Goal: Complete application form

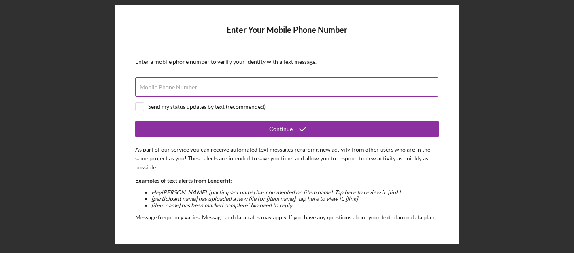
click at [277, 88] on input "Mobile Phone Number" at bounding box center [286, 86] width 303 height 19
type input "[PHONE_NUMBER]"
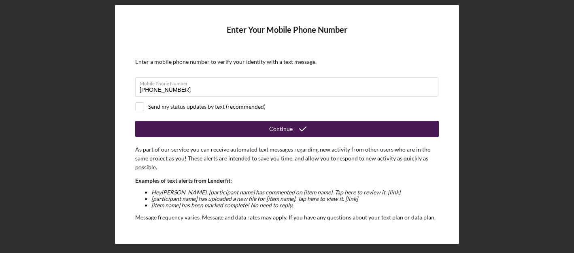
click at [284, 129] on div "Continue" at bounding box center [280, 129] width 23 height 16
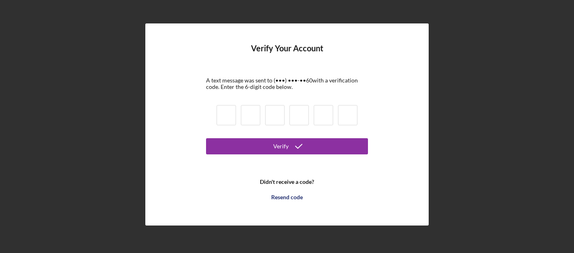
click at [227, 115] on input at bounding box center [225, 115] width 19 height 20
type input "4"
type input "0"
type input "3"
type input "7"
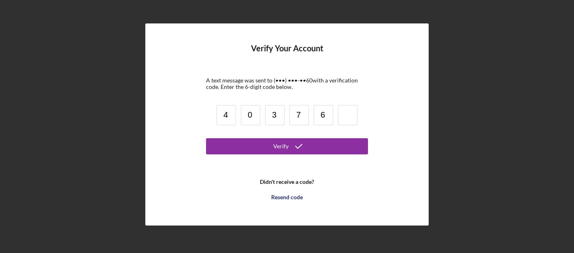
type input "6"
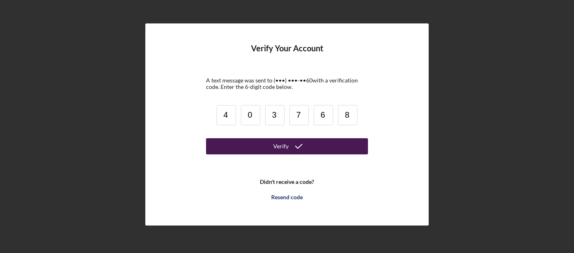
type input "8"
click at [266, 148] on button "Verify" at bounding box center [287, 146] width 162 height 16
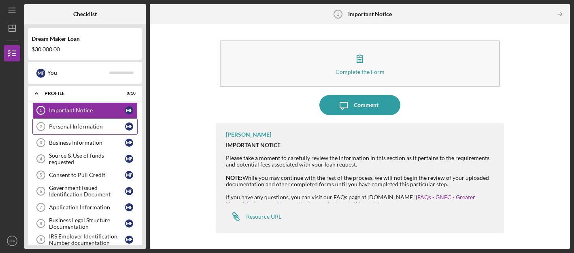
click at [96, 125] on div "Personal Information" at bounding box center [87, 126] width 76 height 6
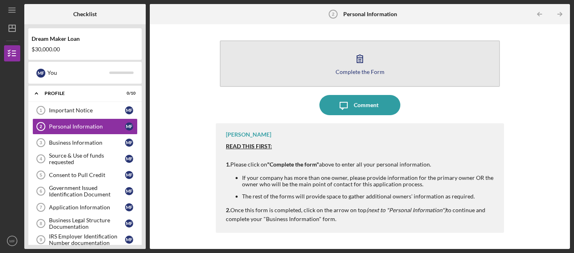
click at [359, 65] on icon "button" at bounding box center [360, 59] width 20 height 20
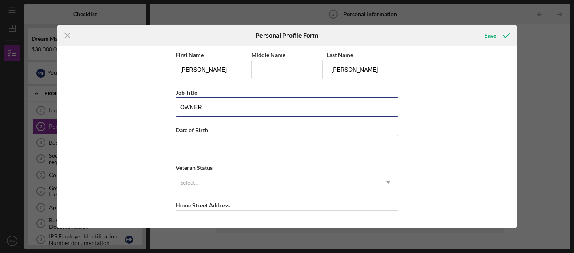
type input "OWNER"
type input "[DATE]"
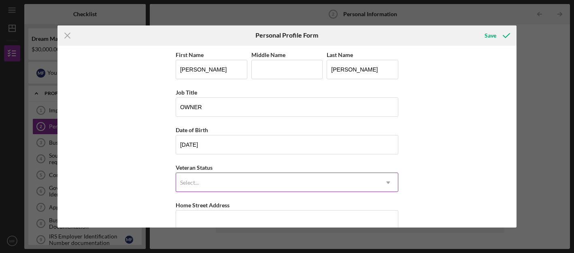
click at [210, 183] on div "Select..." at bounding box center [277, 183] width 202 height 19
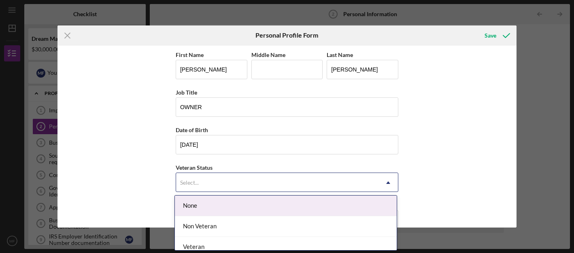
click at [198, 206] on div "None" at bounding box center [286, 206] width 222 height 21
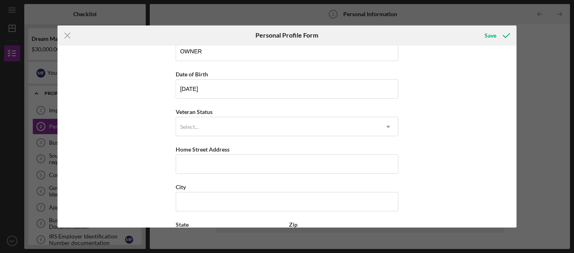
scroll to position [67, 0]
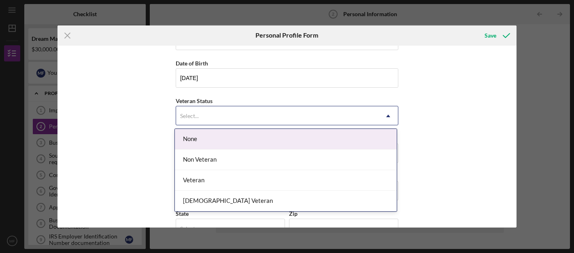
click at [224, 121] on div "Select..." at bounding box center [277, 116] width 202 height 19
click at [193, 136] on div "None" at bounding box center [286, 139] width 222 height 21
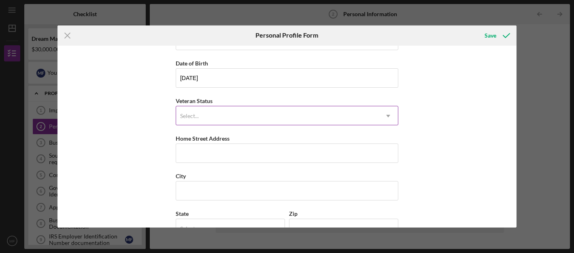
click at [193, 114] on div "Select..." at bounding box center [189, 116] width 19 height 6
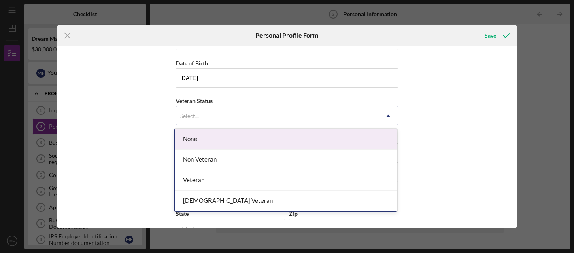
click at [192, 139] on div "None" at bounding box center [286, 139] width 222 height 21
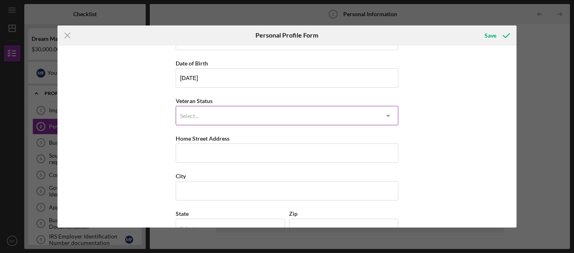
click at [198, 118] on div "Select..." at bounding box center [189, 116] width 21 height 6
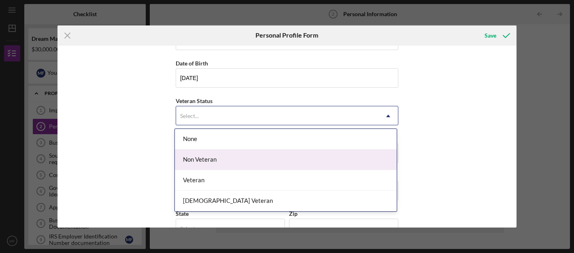
click at [235, 159] on div "Non Veteran" at bounding box center [286, 160] width 222 height 21
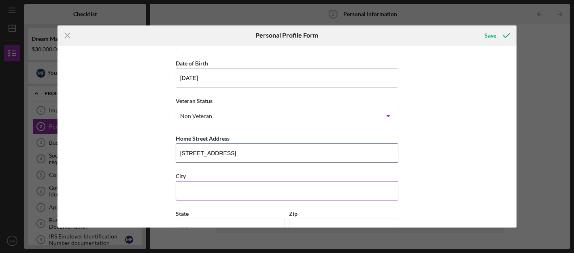
type input "[STREET_ADDRESS]"
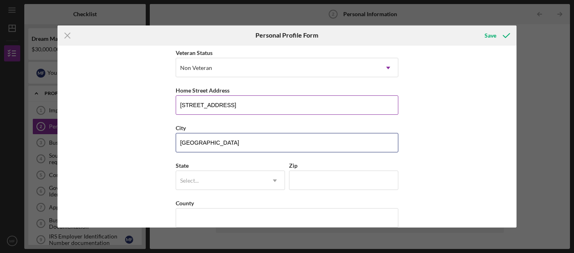
scroll to position [116, 0]
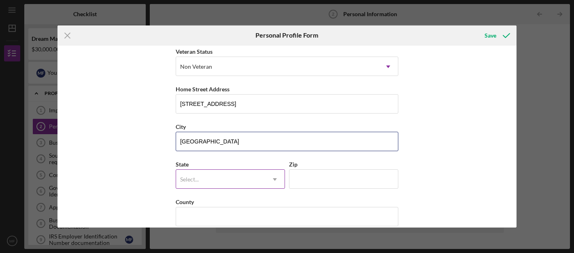
type input "[GEOGRAPHIC_DATA]"
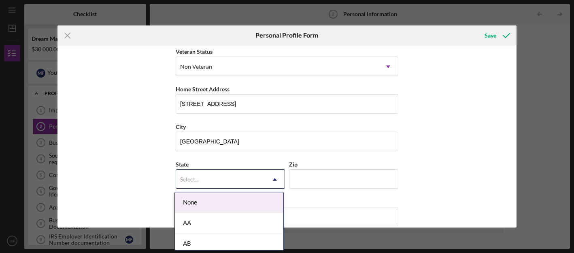
click at [237, 178] on div "Select..." at bounding box center [220, 179] width 89 height 19
type input "NJ"
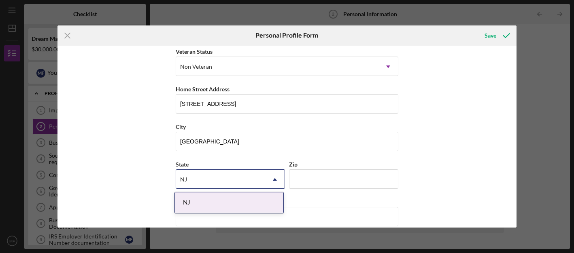
click at [209, 205] on div "NJ" at bounding box center [229, 203] width 108 height 21
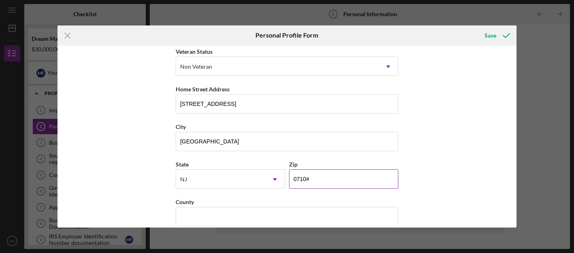
type input "07104"
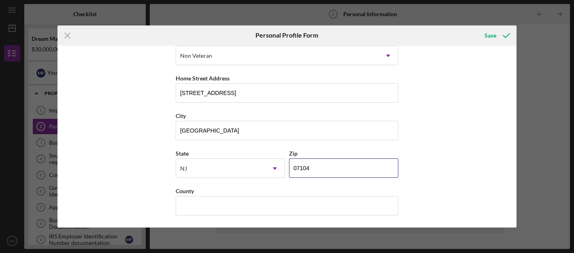
scroll to position [127, 0]
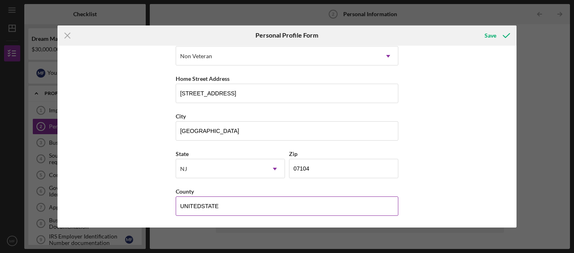
click at [201, 206] on input "UNITEDSTATE" at bounding box center [287, 206] width 223 height 19
type input "UNITED STATE"
click at [441, 197] on div "First Name [PERSON_NAME] Middle Name Last Name [PERSON_NAME] Job Title OWNER Da…" at bounding box center [286, 137] width 459 height 183
click at [492, 36] on div "Save" at bounding box center [490, 36] width 12 height 16
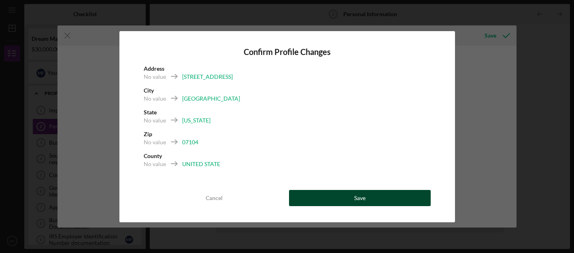
click at [326, 199] on button "Save" at bounding box center [360, 198] width 142 height 16
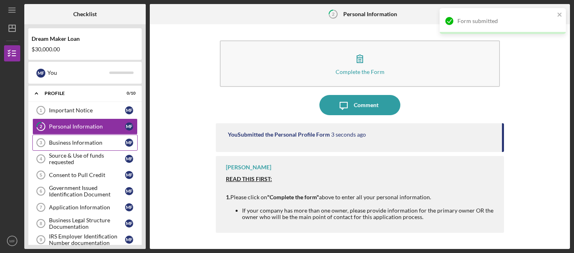
click at [79, 144] on div "Business Information" at bounding box center [87, 143] width 76 height 6
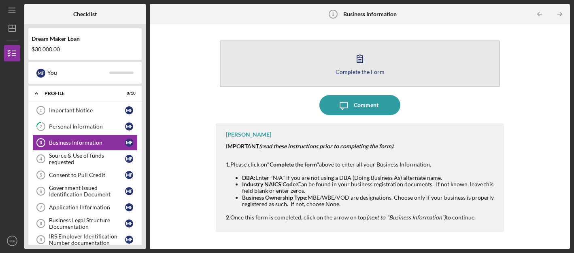
click at [363, 62] on icon "button" at bounding box center [360, 59] width 6 height 8
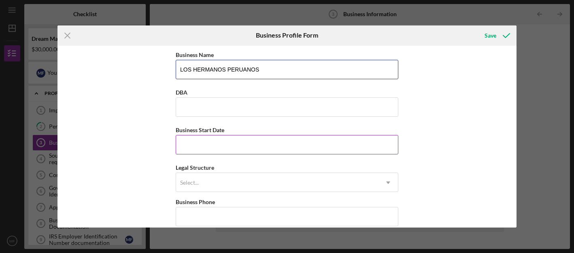
type input "LOS HERMANOS PERUANOS"
type input "[DATE]"
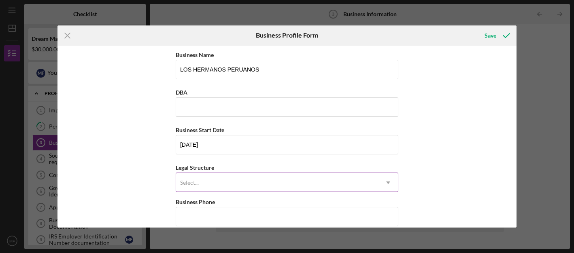
click at [213, 184] on div "Select..." at bounding box center [277, 183] width 202 height 19
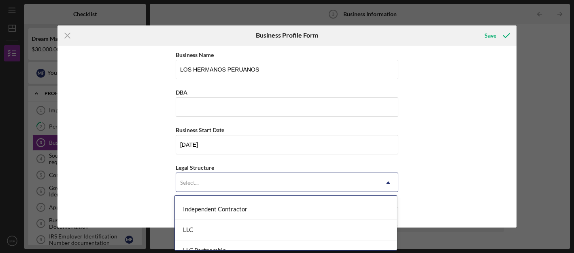
scroll to position [127, 0]
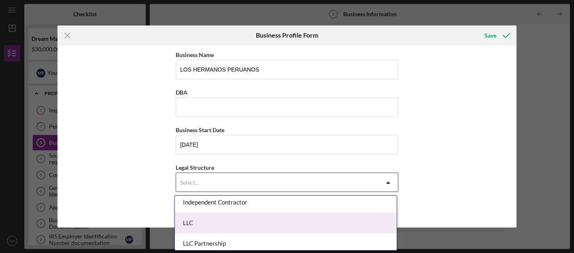
click at [209, 219] on div "LLC" at bounding box center [286, 223] width 222 height 21
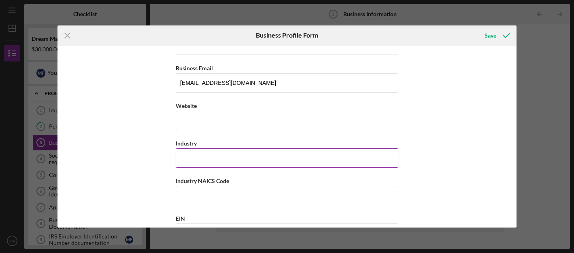
scroll to position [176, 0]
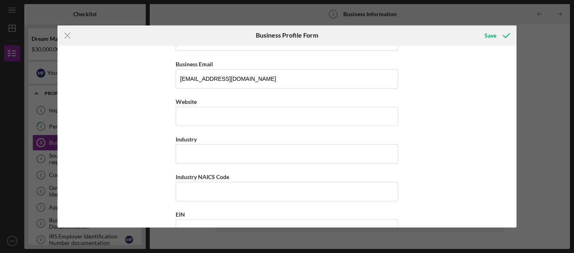
click at [229, 156] on input "Industry" at bounding box center [287, 153] width 223 height 19
click at [193, 151] on input "Industry" at bounding box center [287, 153] width 223 height 19
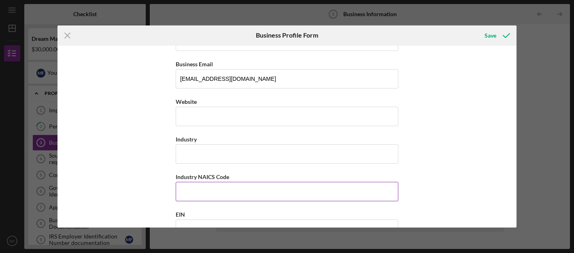
click at [181, 191] on input "Industry NAICS Code" at bounding box center [287, 191] width 223 height 19
paste input "722511"
type input "722511"
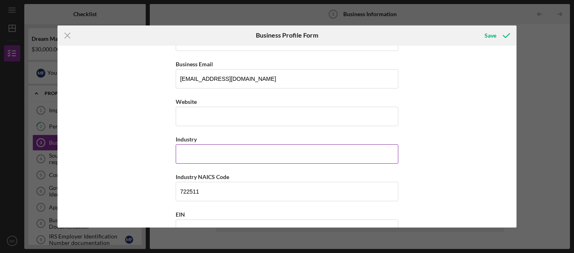
click at [202, 158] on input "Industry" at bounding box center [287, 153] width 223 height 19
type input "r"
type input "c"
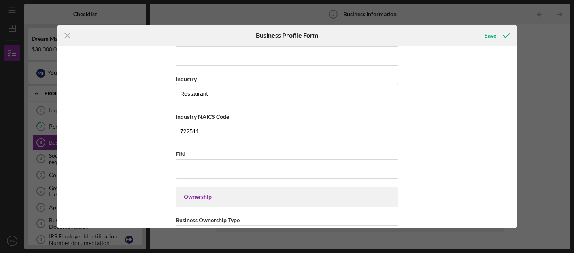
scroll to position [237, 0]
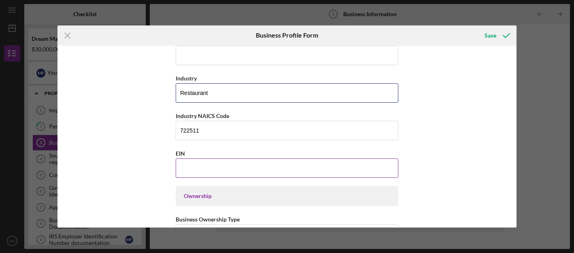
type input "Restaurant"
click at [216, 167] on input "EIN" at bounding box center [287, 168] width 223 height 19
type input "[US_EMPLOYER_IDENTIFICATION_NUMBER]"
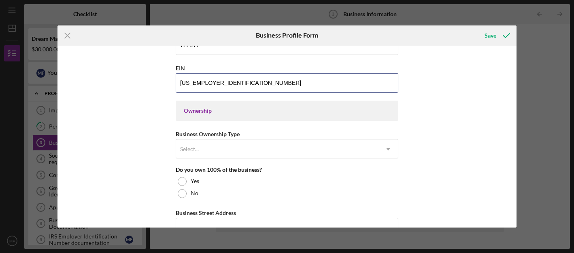
scroll to position [323, 0]
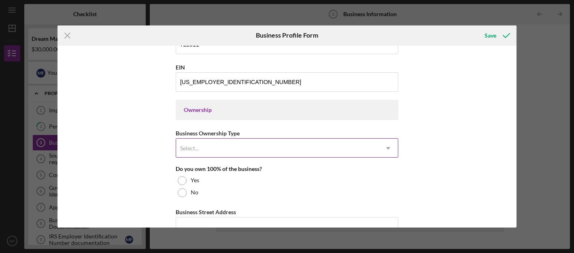
click at [387, 146] on icon "Icon/Dropdown Arrow" at bounding box center [387, 148] width 19 height 19
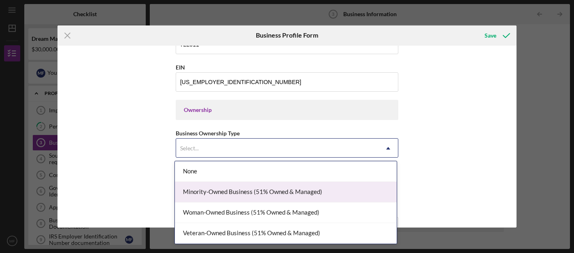
click at [318, 188] on div "Minority-Owned Business (51% Owned & Managed)" at bounding box center [286, 192] width 222 height 21
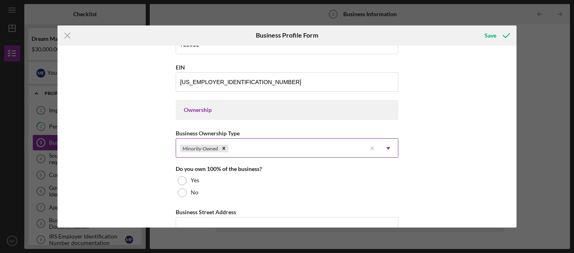
click at [388, 147] on icon "Icon/Dropdown Arrow" at bounding box center [387, 148] width 19 height 19
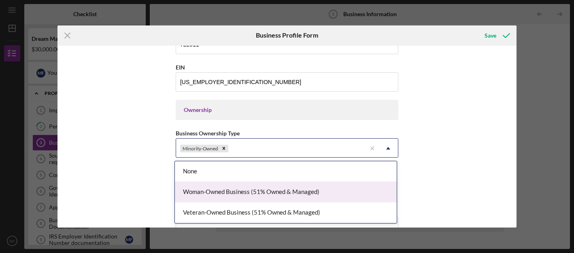
click at [299, 196] on div "Woman-Owned Business (51% Owned & Managed)" at bounding box center [286, 192] width 222 height 21
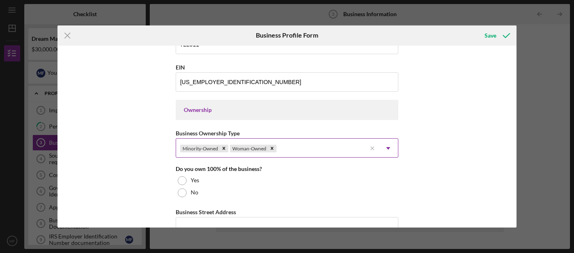
click at [386, 148] on use at bounding box center [388, 149] width 4 height 2
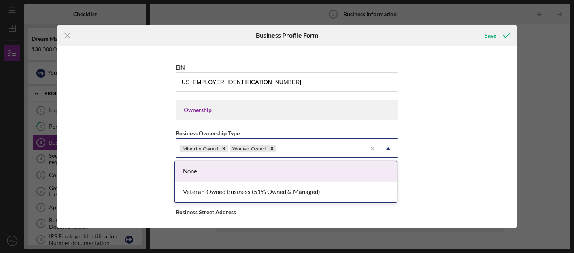
click at [450, 149] on div "Business Name LOS HERMANOS PERUANOS DBA Business Start Date [DATE] Legal Struct…" at bounding box center [286, 137] width 459 height 183
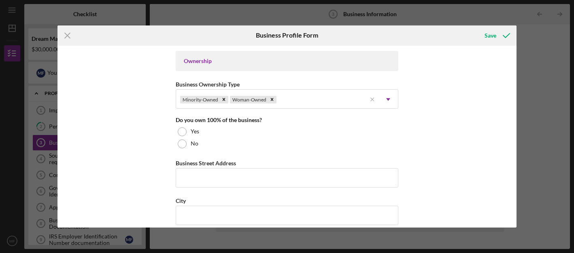
scroll to position [374, 0]
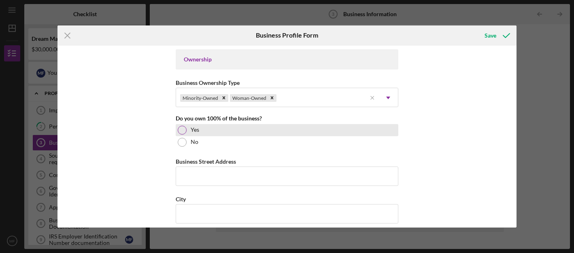
click at [191, 131] on label "Yes" at bounding box center [195, 130] width 8 height 6
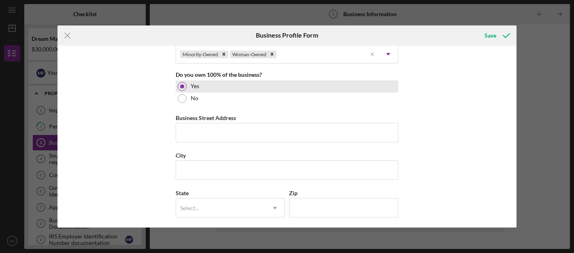
scroll to position [422, 0]
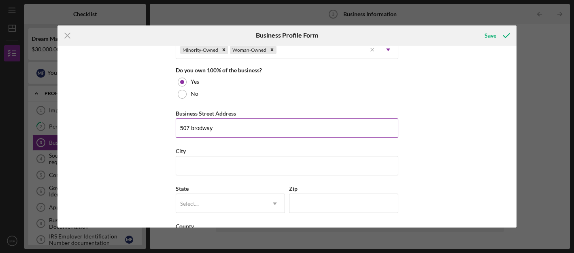
click at [216, 129] on input "507 brodway" at bounding box center [287, 128] width 223 height 19
click at [191, 125] on input "507 BRODWAY" at bounding box center [287, 128] width 223 height 19
type input "[STREET_ADDRESS]"
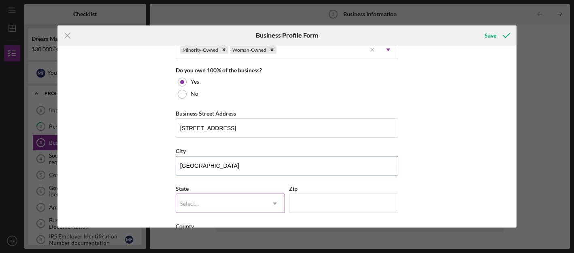
type input "[GEOGRAPHIC_DATA]"
click at [229, 206] on div "Select..." at bounding box center [220, 204] width 89 height 19
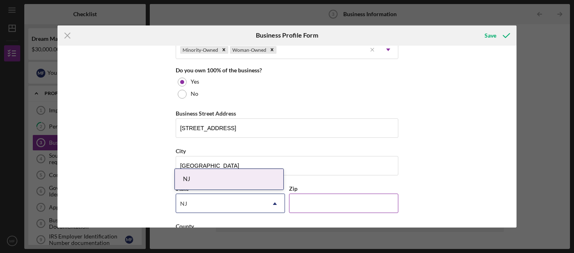
type input "NJ"
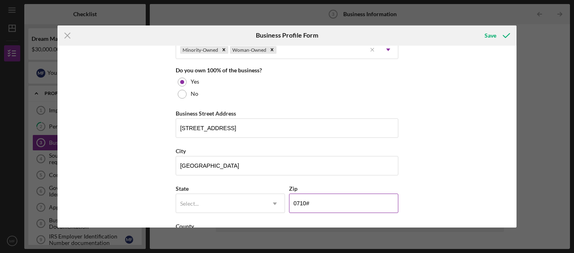
type input "07104"
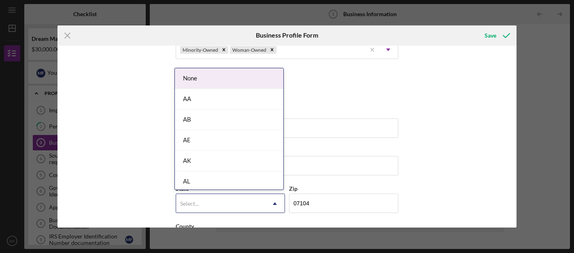
click at [240, 205] on div "Select..." at bounding box center [220, 204] width 89 height 19
type input "NJ"
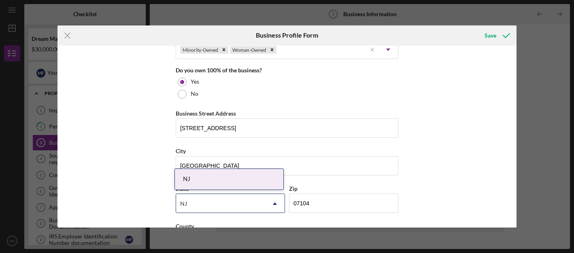
click at [240, 176] on div "NJ" at bounding box center [229, 179] width 108 height 21
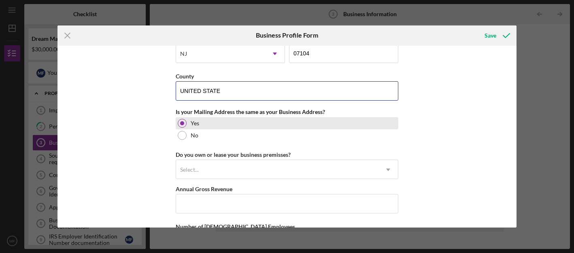
scroll to position [577, 0]
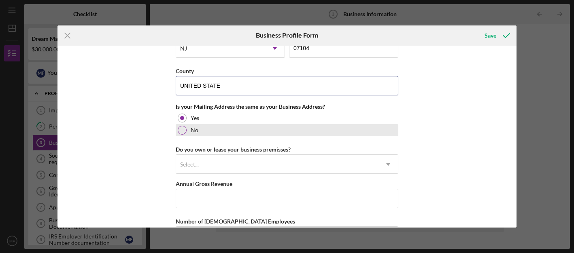
type input "UNITED STATE"
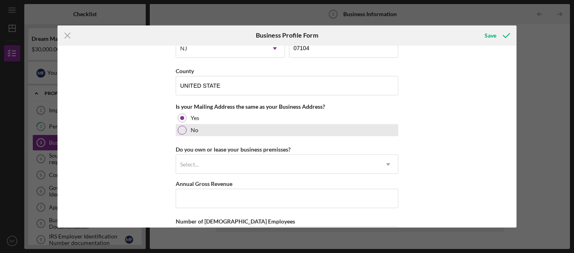
click at [187, 130] on div "No" at bounding box center [287, 130] width 223 height 12
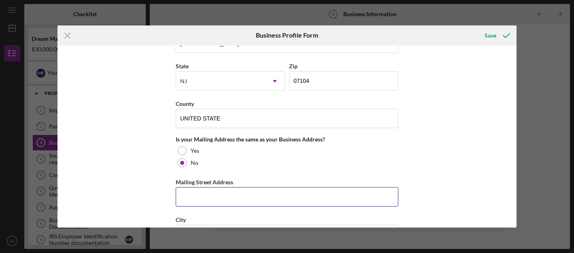
scroll to position [567, 0]
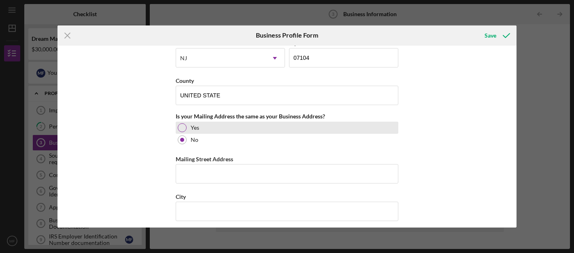
click at [184, 131] on div "Yes" at bounding box center [287, 128] width 223 height 12
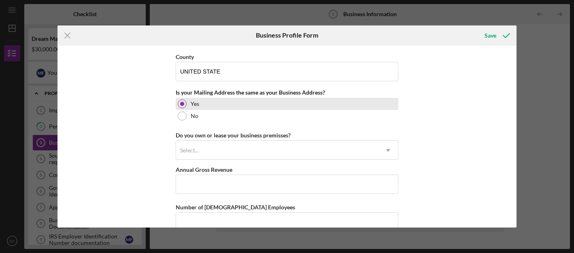
scroll to position [592, 0]
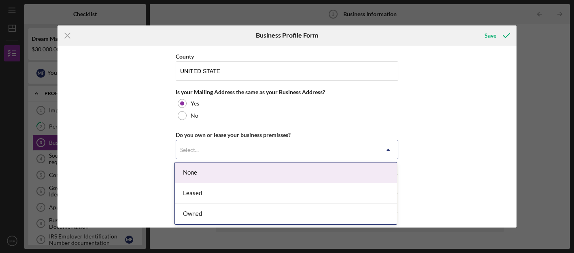
click at [386, 147] on icon "Icon/Dropdown Arrow" at bounding box center [387, 149] width 19 height 19
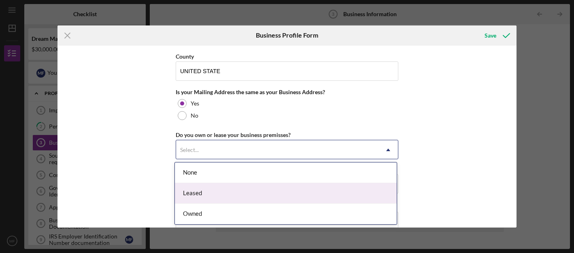
click at [280, 192] on div "Leased" at bounding box center [286, 193] width 222 height 21
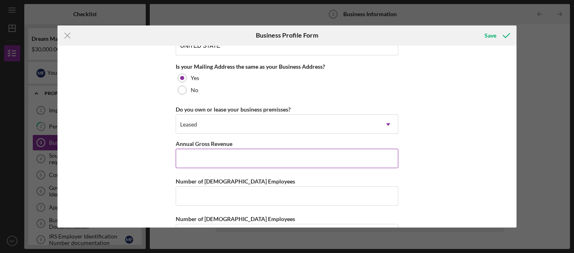
scroll to position [618, 0]
click at [310, 158] on input "Annual Gross Revenue" at bounding box center [287, 157] width 223 height 19
type input "$35,000"
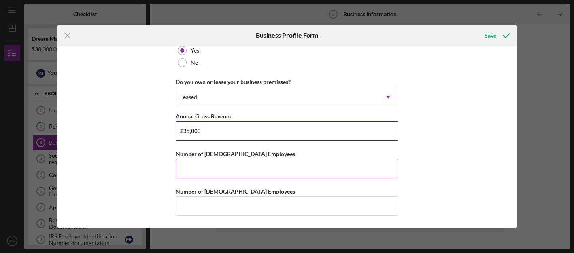
scroll to position [644, 0]
click at [333, 168] on input "Number of [DEMOGRAPHIC_DATA] Employees" at bounding box center [287, 168] width 223 height 19
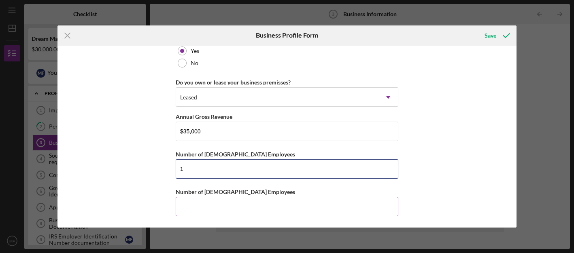
type input "1"
click at [270, 205] on input "Number of [DEMOGRAPHIC_DATA] Employees" at bounding box center [287, 206] width 223 height 19
type input "1"
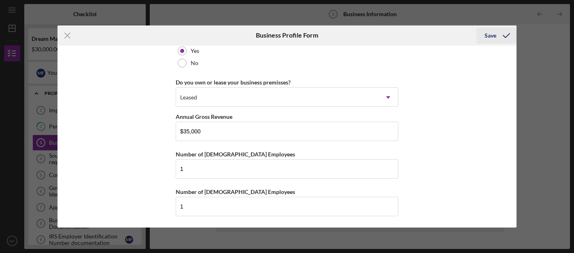
click at [492, 34] on div "Save" at bounding box center [490, 36] width 12 height 16
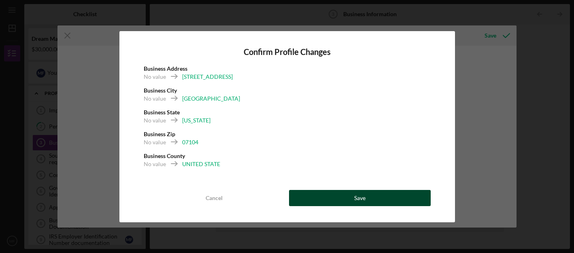
click at [325, 195] on button "Save" at bounding box center [360, 198] width 142 height 16
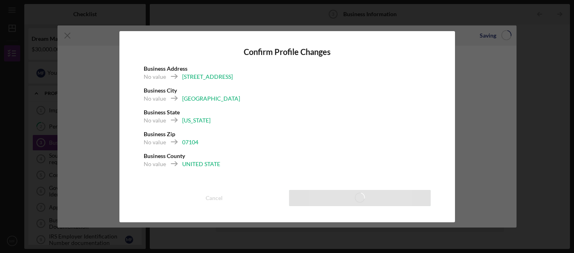
type input "LOS HERMANOS PERUANOS"
type input "[DATE]"
type input "Restaurant"
type input "722511"
type input "[US_EMPLOYER_IDENTIFICATION_NUMBER]"
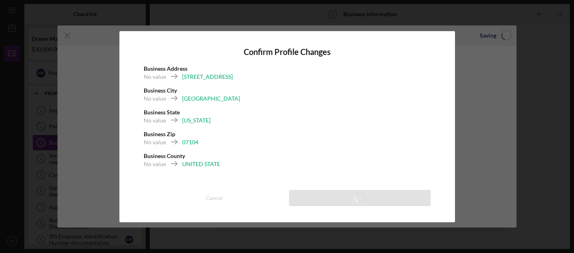
type input "[STREET_ADDRESS]"
type input "[GEOGRAPHIC_DATA]"
type input "07104"
type input "UNITED STATE"
type input "$35,000"
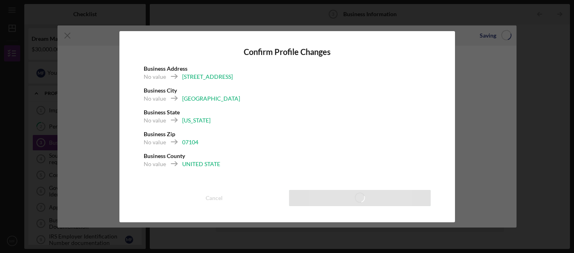
type input "1"
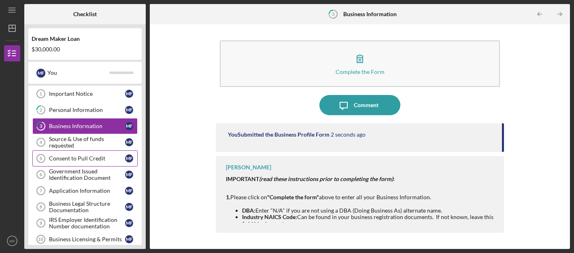
scroll to position [17, 0]
click at [97, 158] on div "Consent to Pull Credit" at bounding box center [87, 158] width 76 height 6
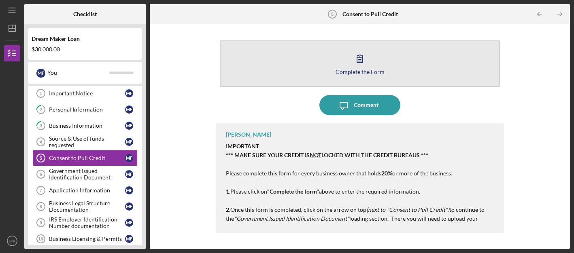
click at [356, 70] on div "Complete the Form" at bounding box center [359, 72] width 49 height 6
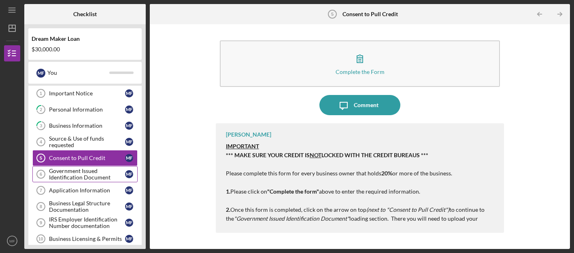
click at [88, 174] on div "Government Issued Identification Document" at bounding box center [87, 174] width 76 height 13
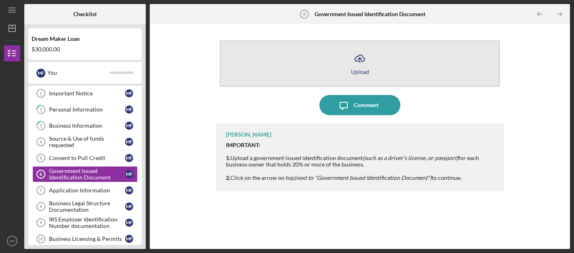
click at [362, 67] on icon "Icon/Upload" at bounding box center [360, 59] width 20 height 20
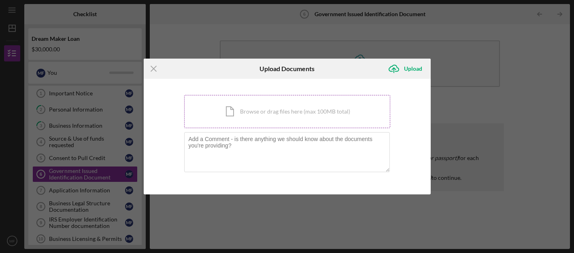
click at [265, 118] on div "Icon/Document Browse or drag files here (max 100MB total) Tap to choose files o…" at bounding box center [287, 111] width 206 height 33
click at [408, 68] on div "Upload" at bounding box center [413, 69] width 18 height 16
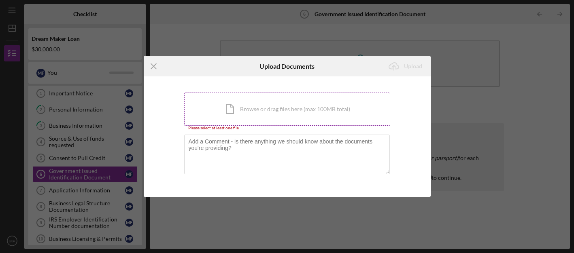
click at [300, 104] on div "Icon/Document Browse or drag files here (max 100MB total) Tap to choose files o…" at bounding box center [287, 109] width 206 height 33
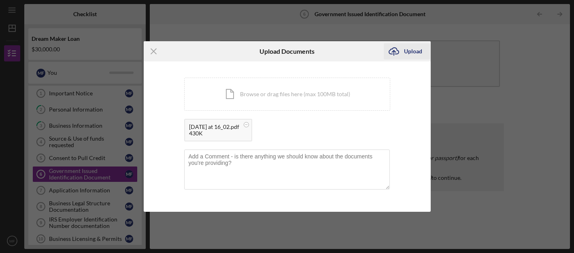
click at [401, 54] on icon "Icon/Upload" at bounding box center [394, 51] width 20 height 20
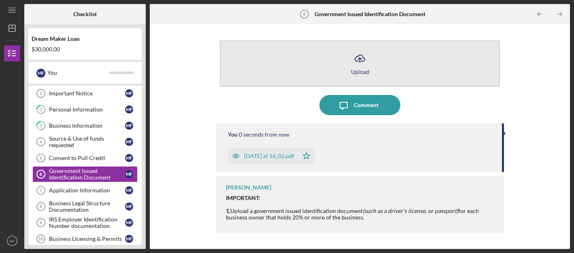
click at [360, 62] on icon "Icon/Upload" at bounding box center [360, 59] width 20 height 20
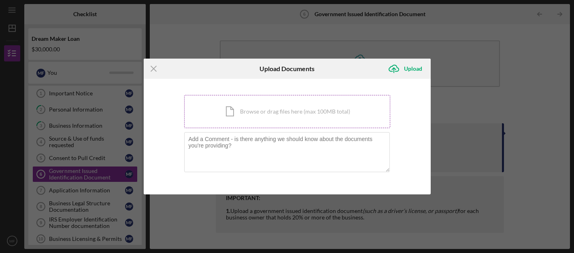
click at [276, 117] on div "Icon/Document Browse or drag files here (max 100MB total) Tap to choose files o…" at bounding box center [287, 111] width 206 height 33
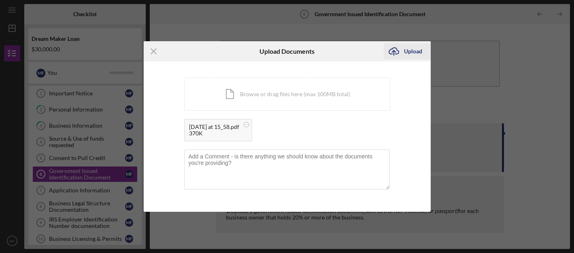
click at [414, 50] on div "Upload" at bounding box center [413, 51] width 18 height 16
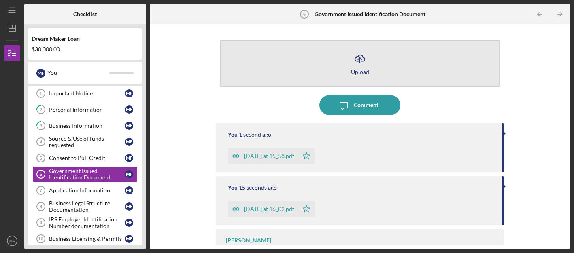
click at [358, 64] on icon "Icon/Upload" at bounding box center [360, 59] width 20 height 20
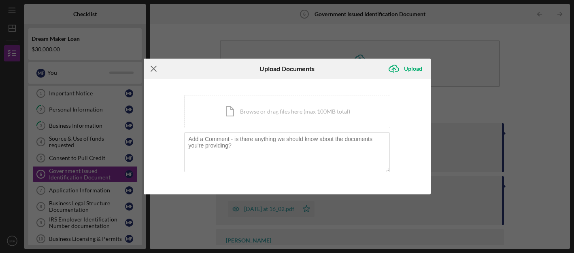
click at [155, 69] on icon "Icon/Menu Close" at bounding box center [154, 69] width 20 height 20
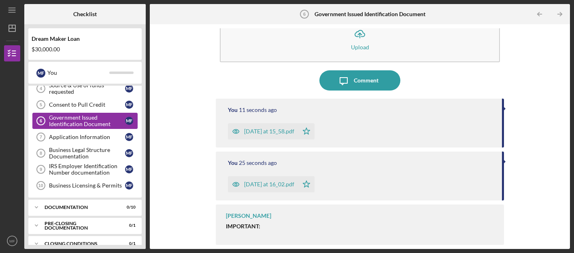
scroll to position [73, 0]
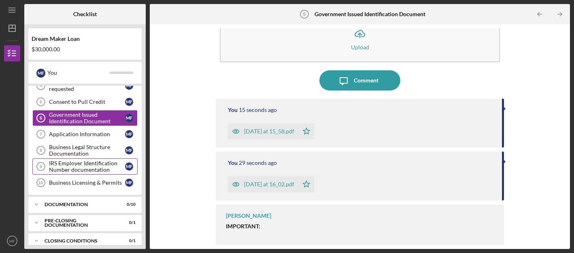
click at [100, 168] on div "IRS Employer Identification Number documentation" at bounding box center [87, 166] width 76 height 13
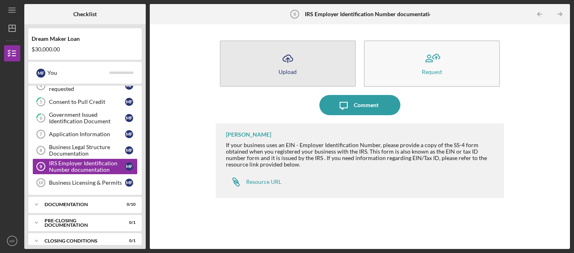
click at [289, 67] on icon "Icon/Upload" at bounding box center [288, 59] width 20 height 20
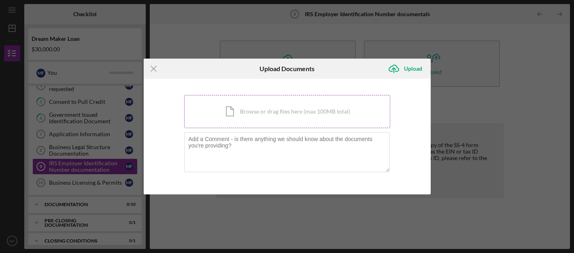
click at [299, 112] on div "Icon/Document Browse or drag files here (max 100MB total) Tap to choose files o…" at bounding box center [287, 111] width 206 height 33
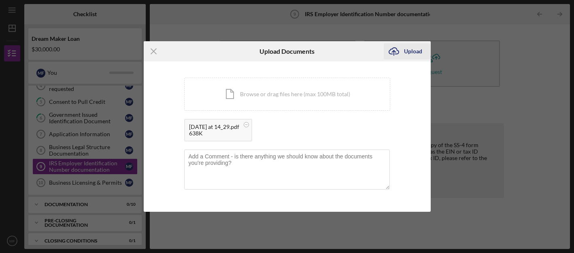
click at [412, 53] on div "Upload" at bounding box center [413, 51] width 18 height 16
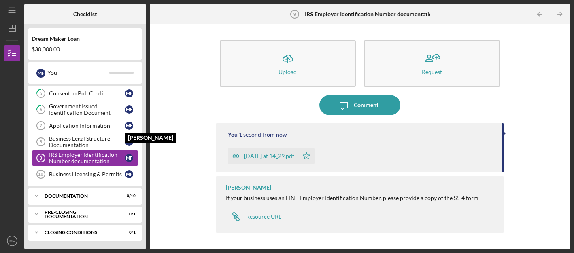
scroll to position [82, 0]
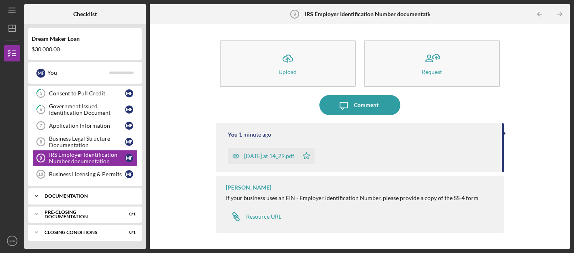
click at [37, 195] on icon "Icon/Expander" at bounding box center [36, 196] width 16 height 16
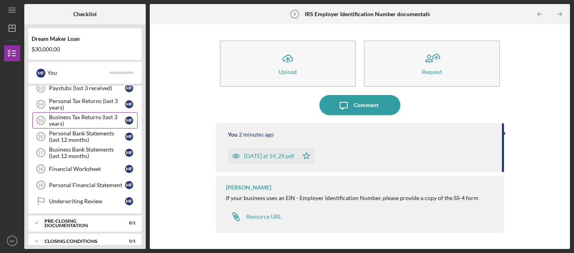
scroll to position [241, 0]
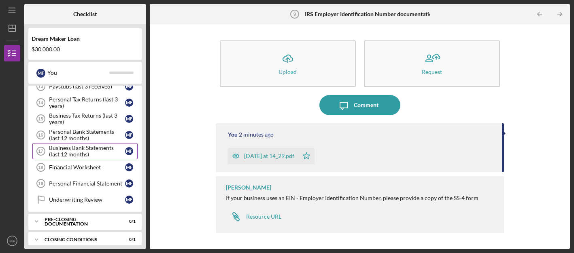
click at [93, 153] on div "Business Bank Statements (last 12 months)" at bounding box center [87, 151] width 76 height 13
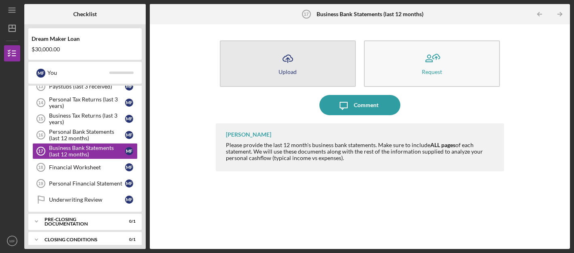
click at [279, 68] on icon "Icon/Upload" at bounding box center [288, 59] width 20 height 20
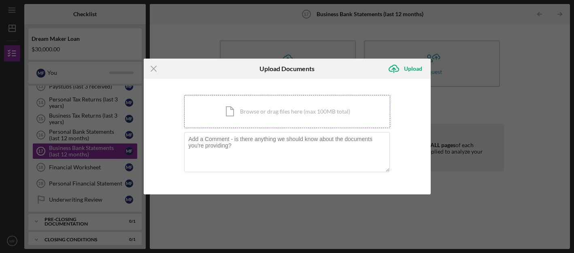
click at [273, 106] on div "Icon/Document Browse or drag files here (max 100MB total) Tap to choose files o…" at bounding box center [287, 111] width 206 height 33
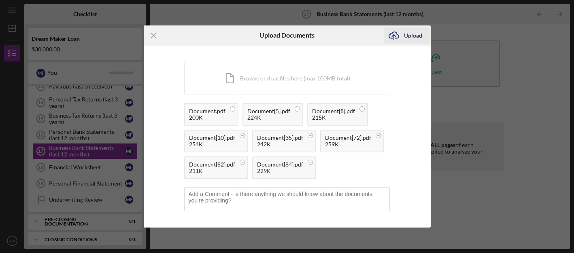
click at [412, 35] on div "Upload" at bounding box center [413, 36] width 18 height 16
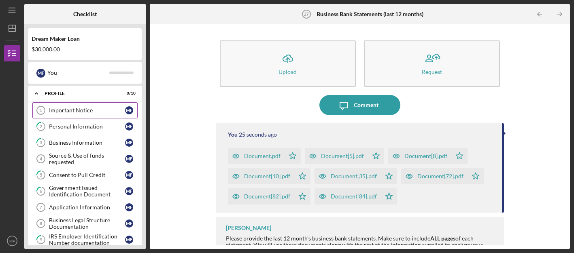
click at [66, 112] on div "Important Notice" at bounding box center [87, 110] width 76 height 6
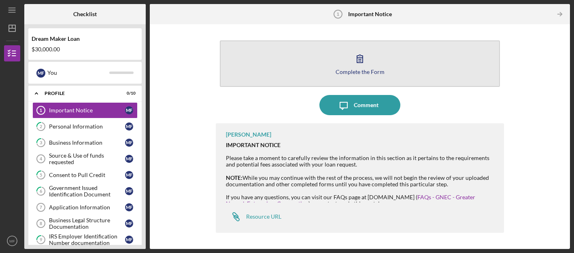
click at [357, 70] on div "Complete the Form" at bounding box center [359, 72] width 49 height 6
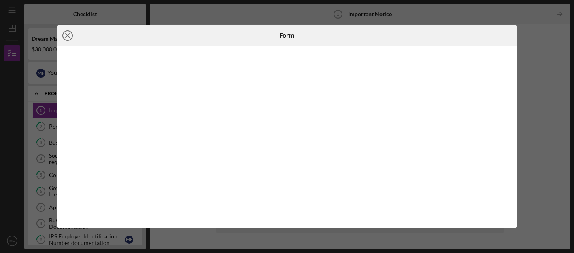
click at [69, 34] on line at bounding box center [68, 36] width 4 height 4
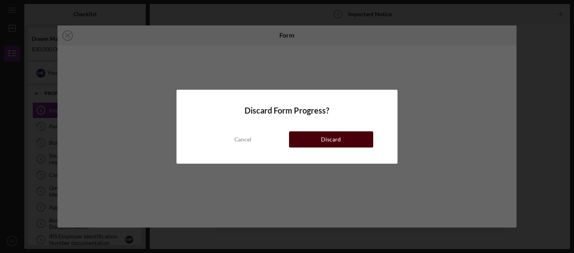
click at [337, 142] on div "Discard" at bounding box center [331, 140] width 20 height 16
